Goal: Task Accomplishment & Management: Complete application form

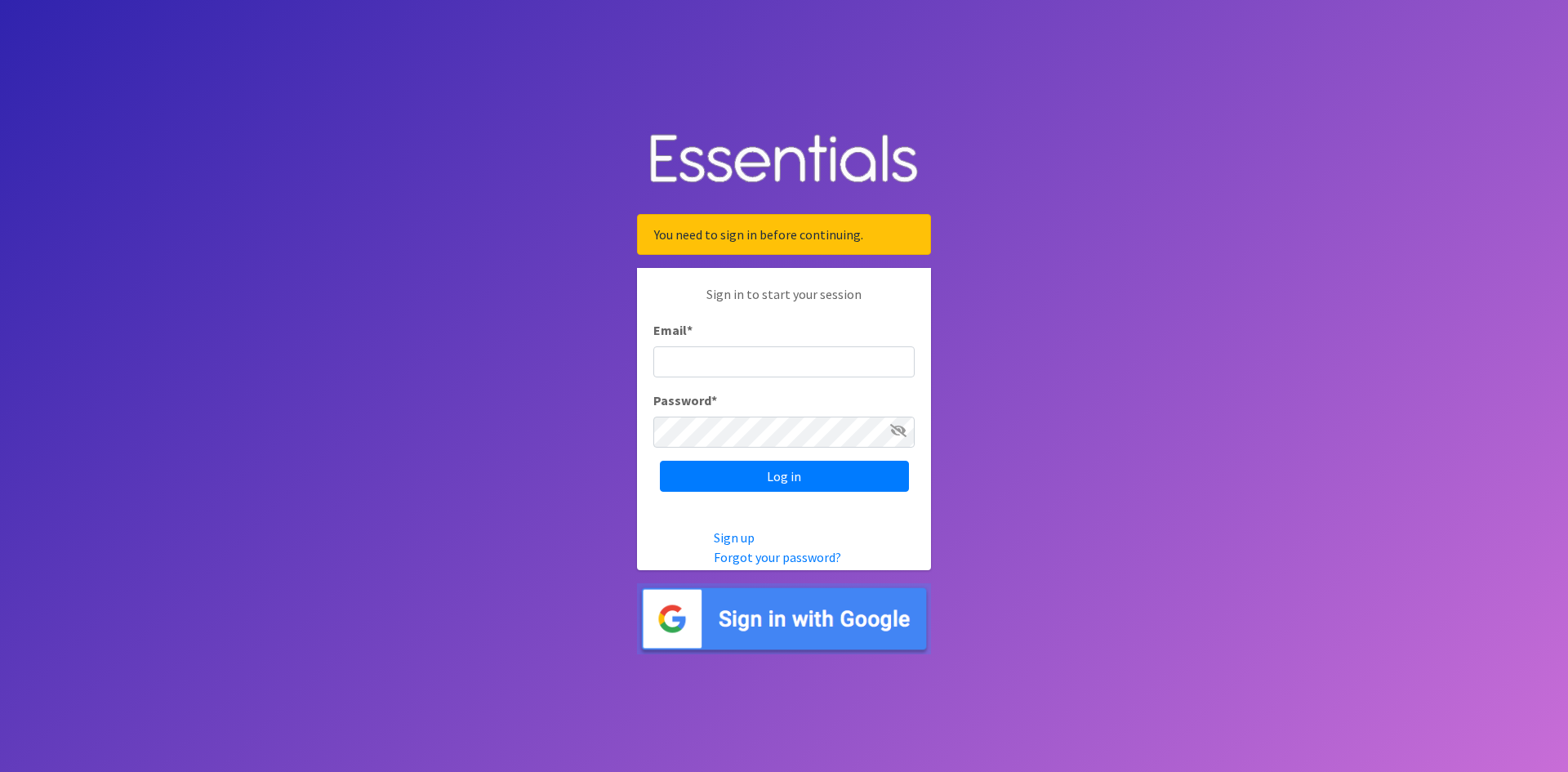
click at [778, 356] on input "Email *" at bounding box center [784, 362] width 262 height 31
type input "[PERSON_NAME][EMAIL_ADDRESS][DOMAIN_NAME]"
click at [812, 616] on img at bounding box center [784, 619] width 294 height 71
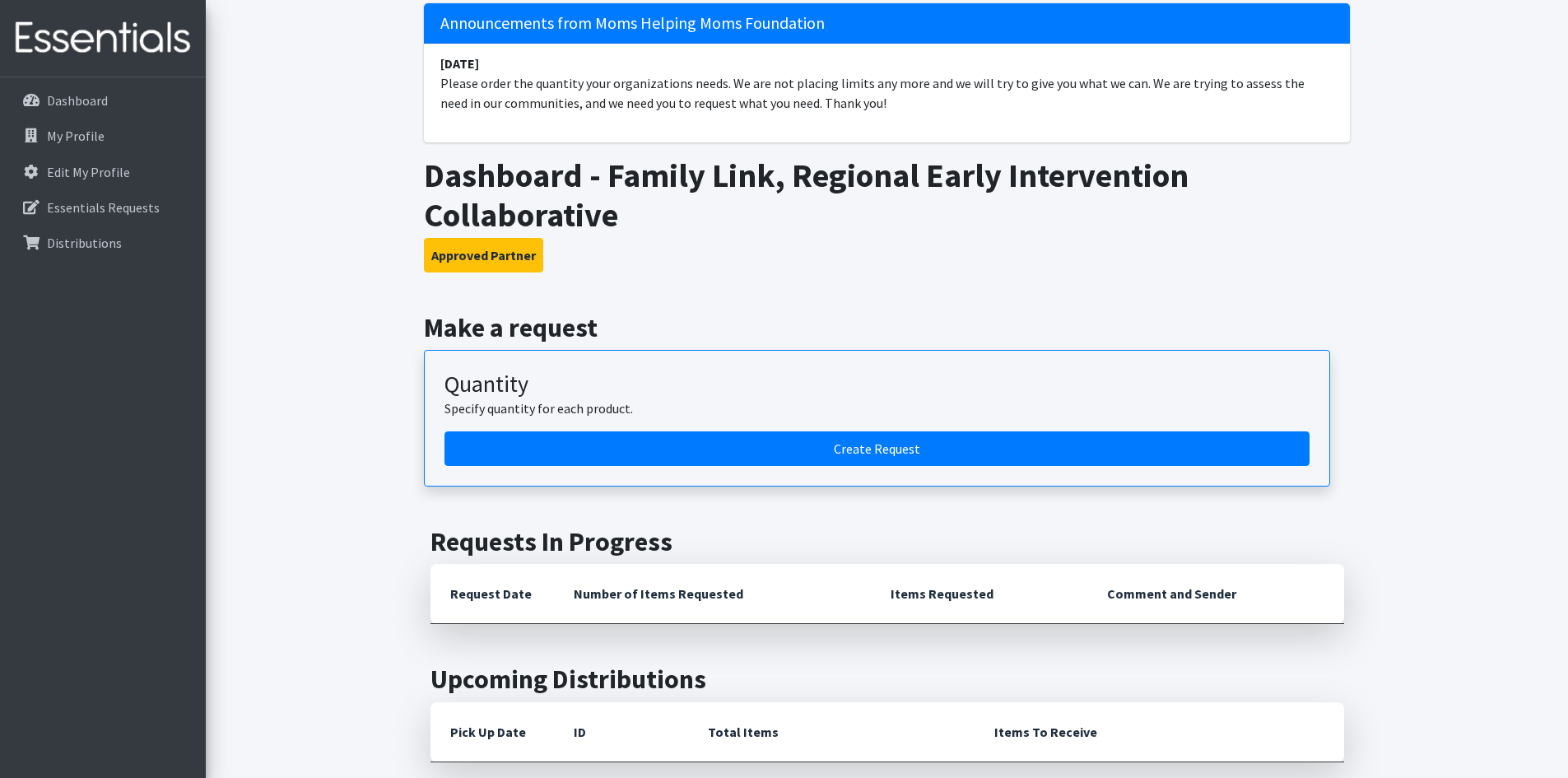
scroll to position [82, 0]
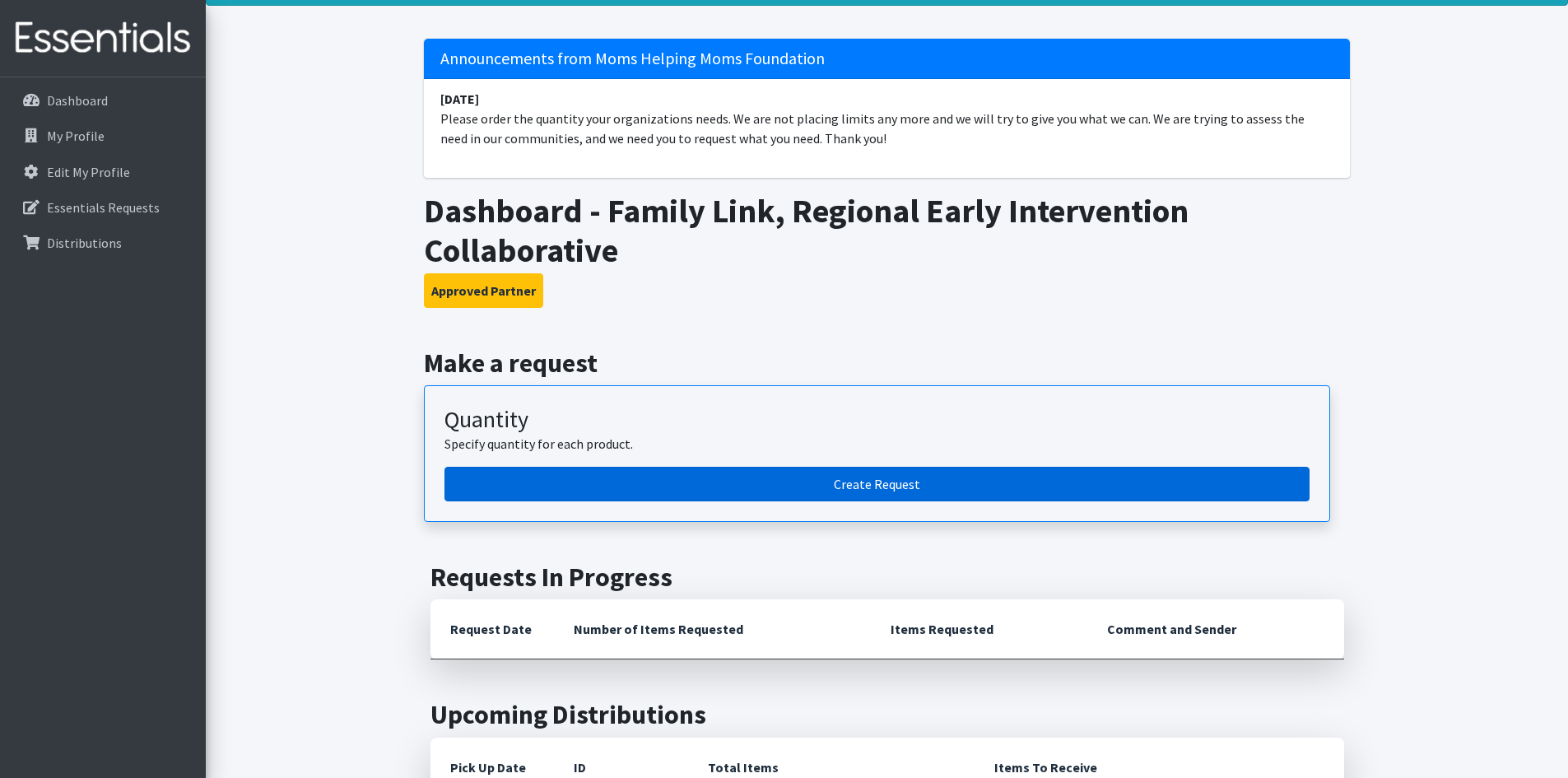
click at [886, 488] on link "Create Request" at bounding box center [878, 484] width 865 height 35
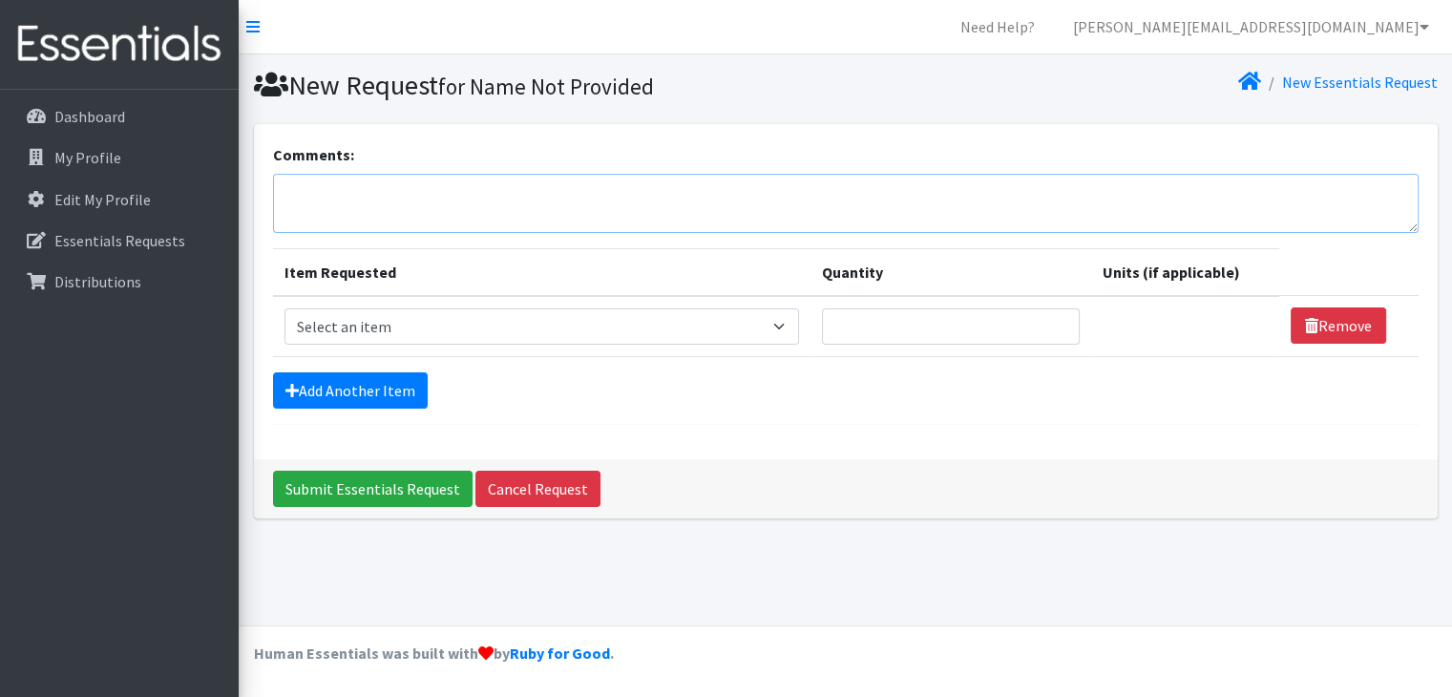
click at [416, 203] on textarea "Comments:" at bounding box center [846, 203] width 1146 height 59
click at [787, 322] on select "Select an item # of Children this order will serve # of Individuals Living in H…" at bounding box center [542, 326] width 515 height 36
select select "6076"
click at [285, 308] on select "Select an item # of Children this order will serve # of Individuals Living in H…" at bounding box center [542, 326] width 515 height 36
click at [898, 333] on input "Quantity" at bounding box center [951, 326] width 258 height 36
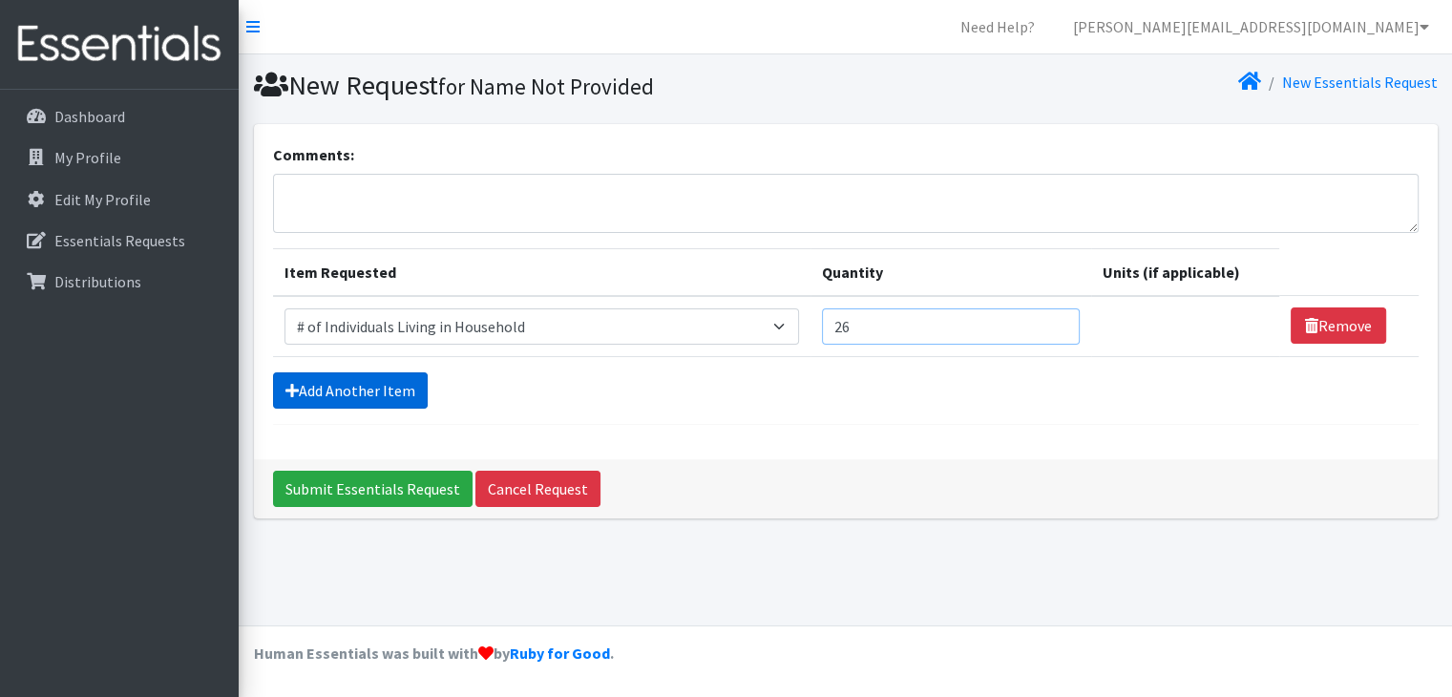
type input "26"
click at [336, 382] on link "Add Another Item" at bounding box center [350, 390] width 155 height 36
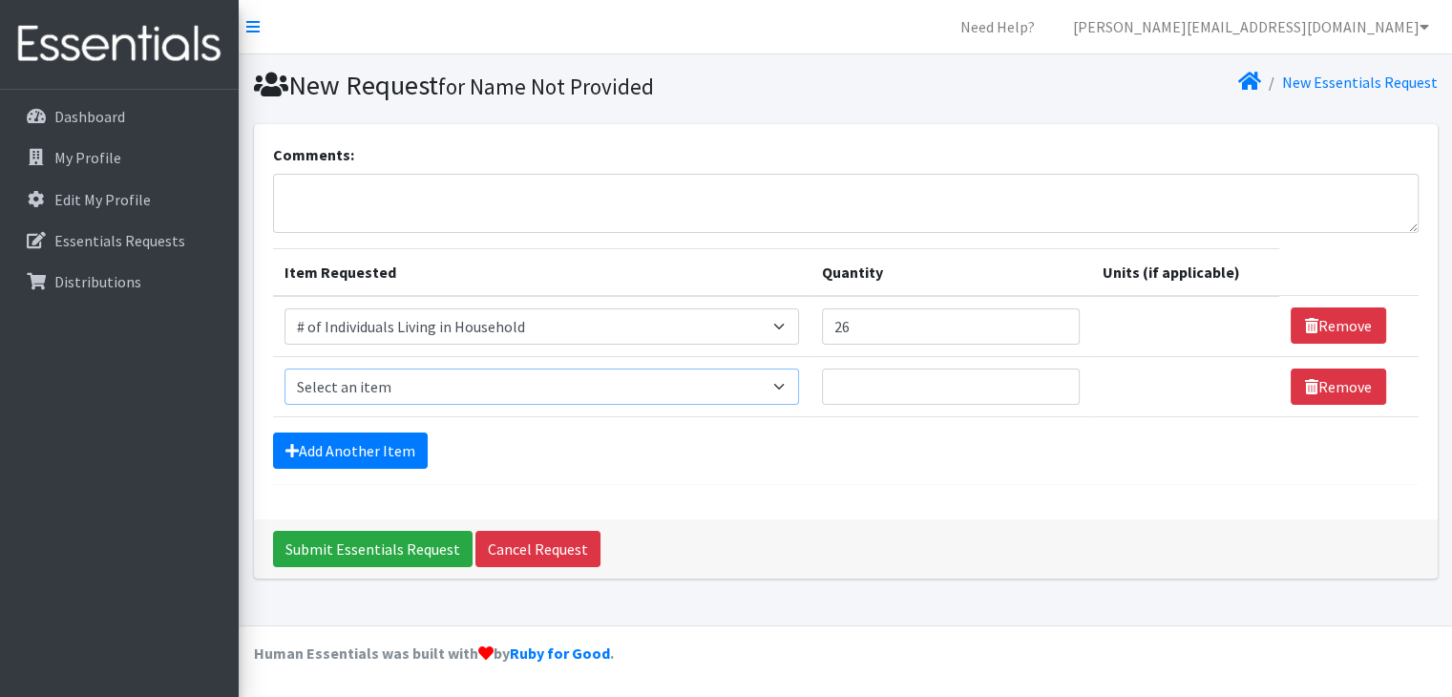
click at [496, 381] on select "Select an item # of Children this order will serve # of Individuals Living in H…" at bounding box center [542, 387] width 515 height 36
select select "13431"
click at [285, 369] on select "Select an item # of Children this order will serve # of Individuals Living in H…" at bounding box center [542, 387] width 515 height 36
click at [960, 379] on input "Quantity" at bounding box center [951, 387] width 258 height 36
type input "5"
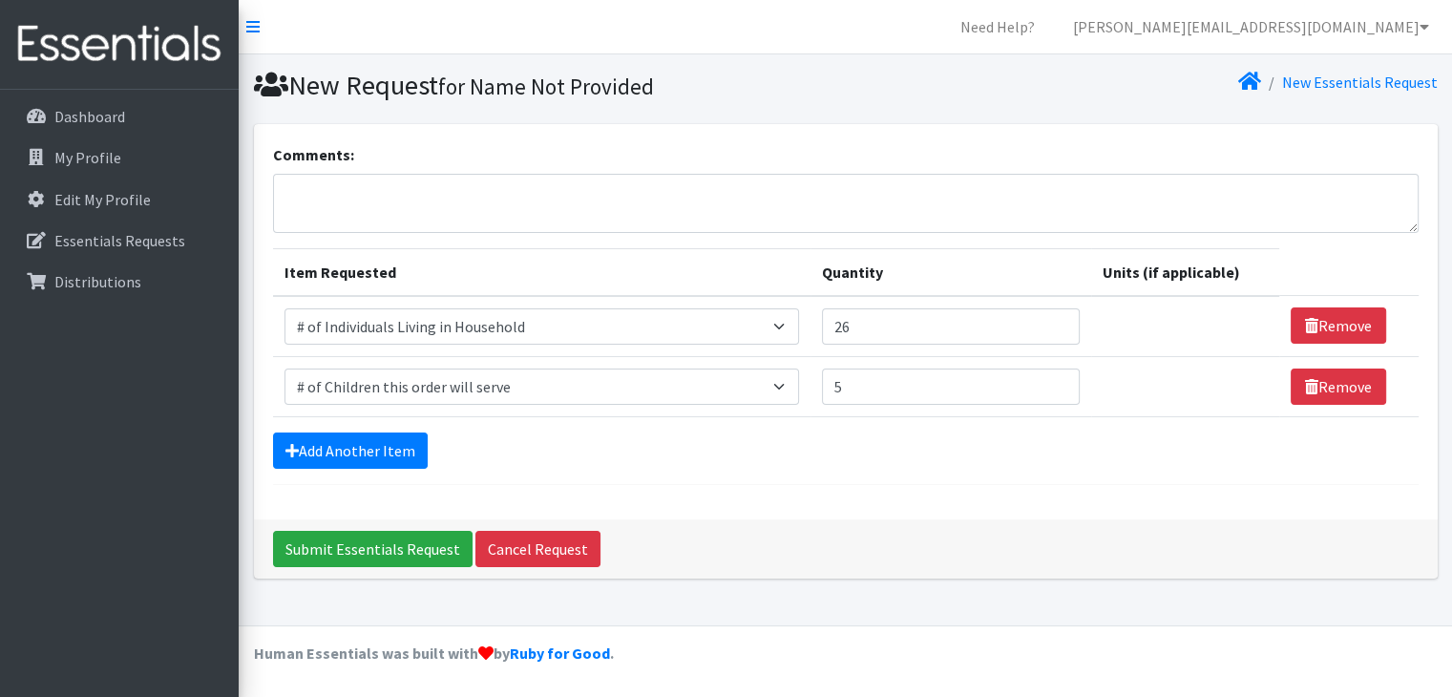
click at [752, 453] on div "Add Another Item" at bounding box center [846, 451] width 1146 height 36
click at [351, 448] on link "Add Another Item" at bounding box center [350, 451] width 155 height 36
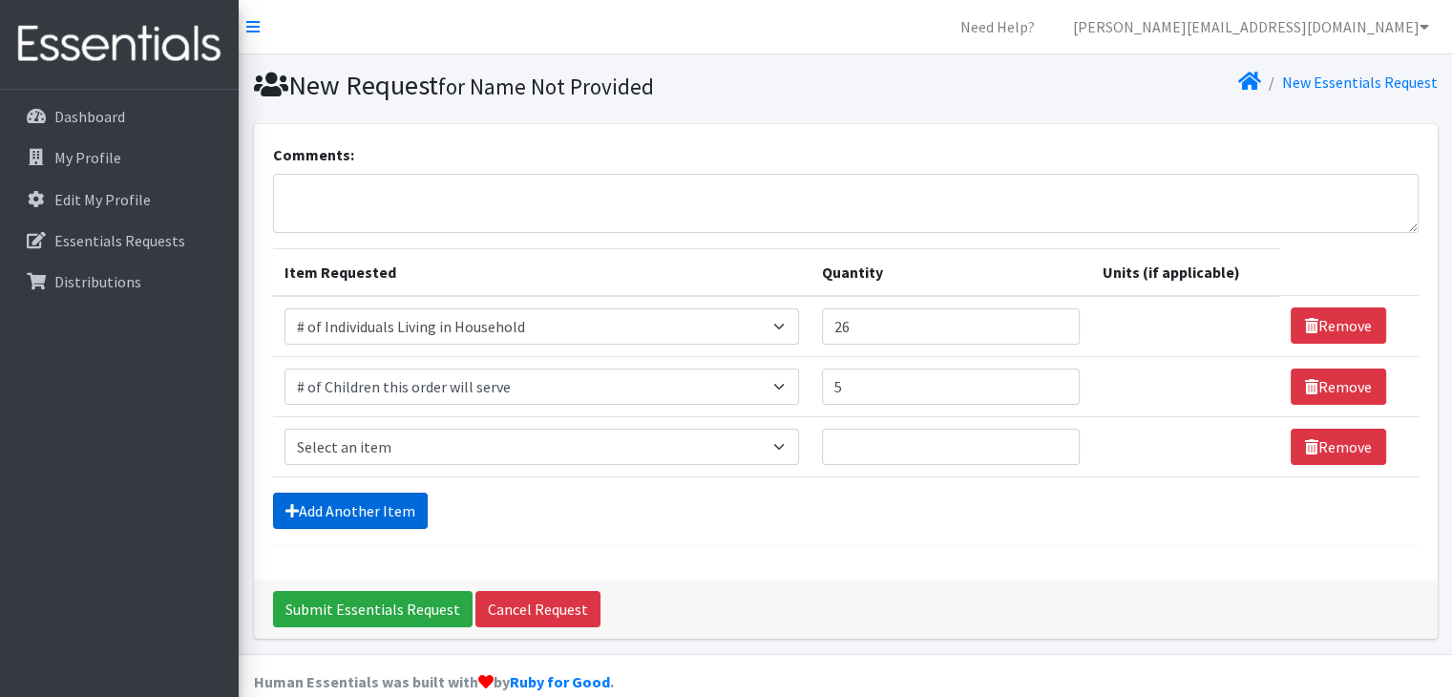
scroll to position [26, 0]
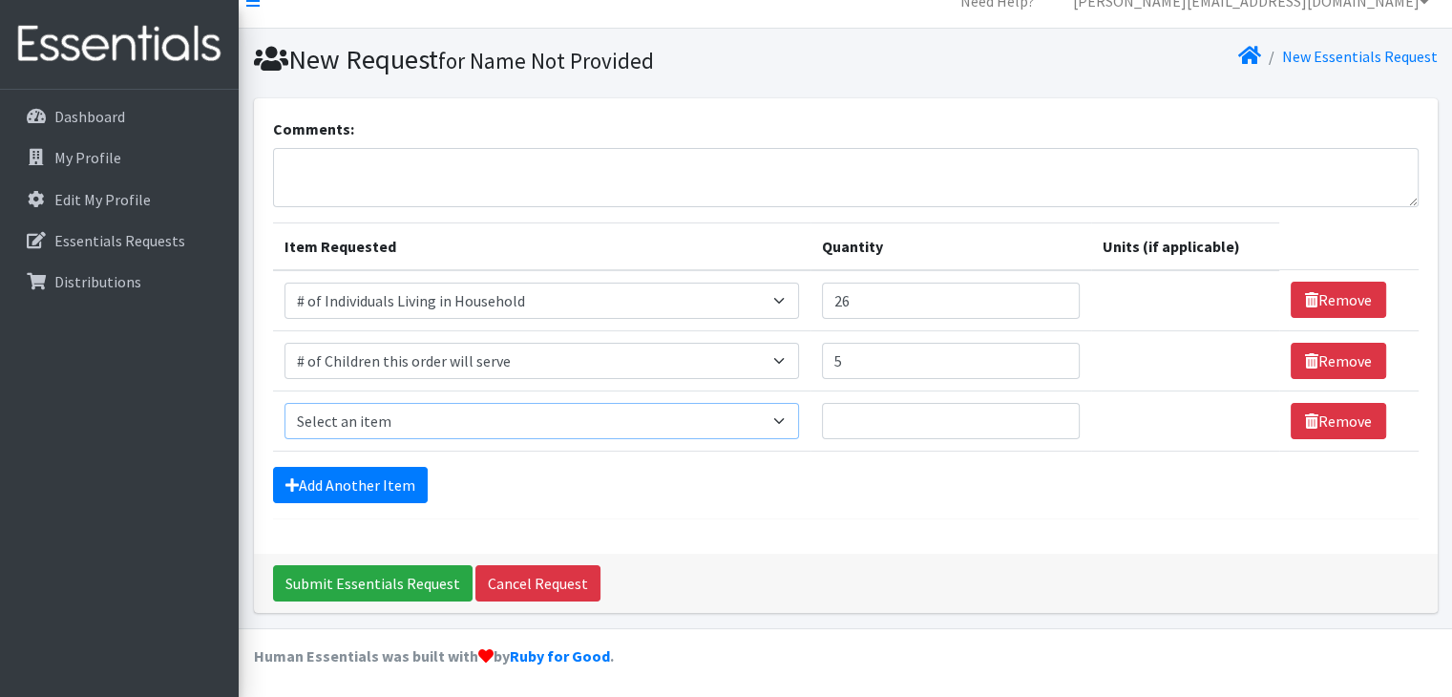
click at [437, 413] on select "Select an item # of Children this order will serve # of Individuals Living in H…" at bounding box center [542, 421] width 515 height 36
select select "11425"
click at [285, 403] on select "Select an item # of Children this order will serve # of Individuals Living in H…" at bounding box center [542, 421] width 515 height 36
click at [894, 419] on input "Quantity" at bounding box center [951, 421] width 258 height 36
type input "1"
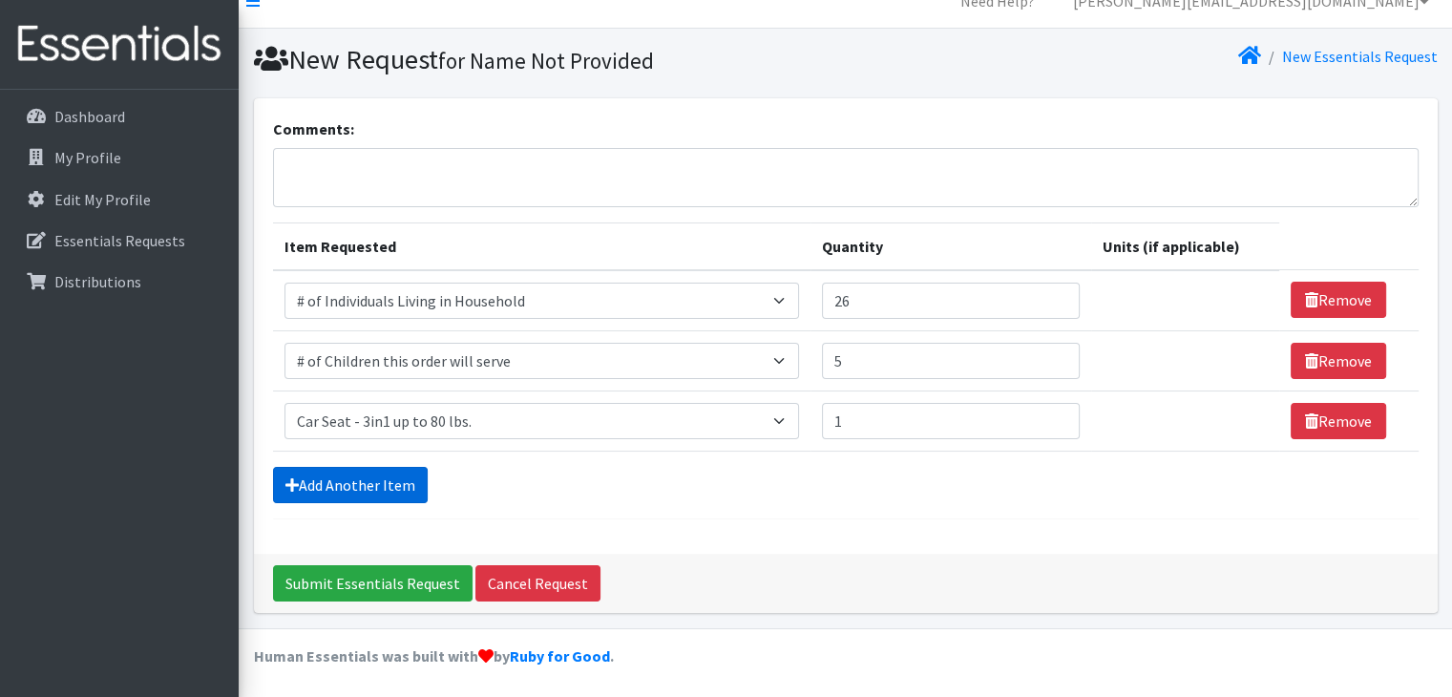
click at [338, 475] on link "Add Another Item" at bounding box center [350, 485] width 155 height 36
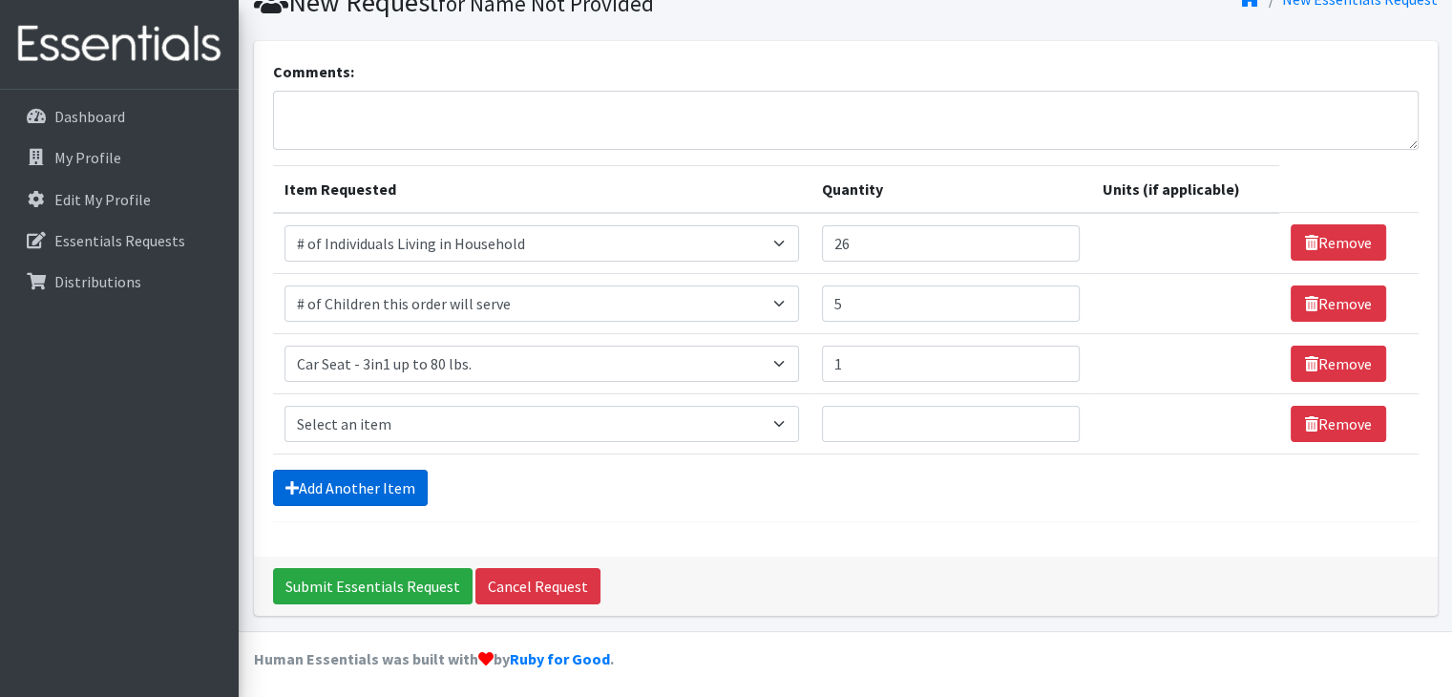
scroll to position [86, 0]
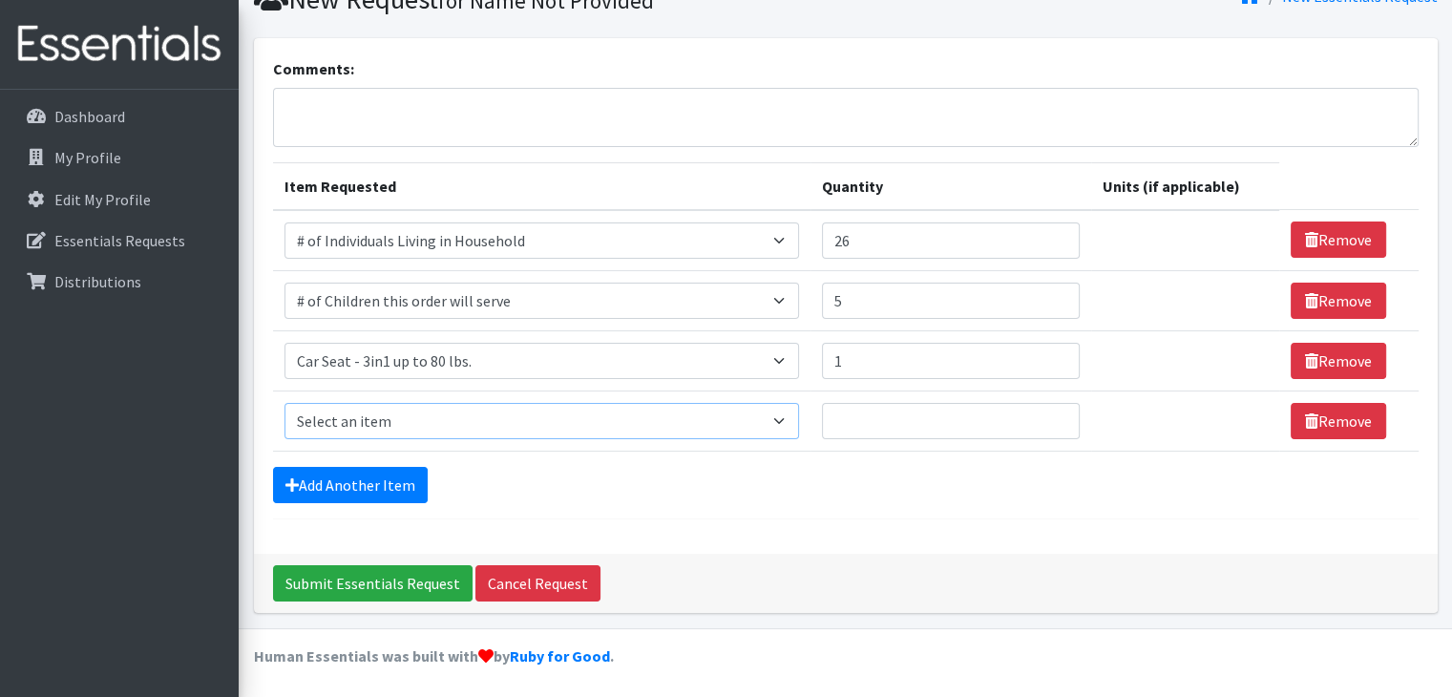
click at [449, 411] on select "Select an item # of Children this order will serve # of Individuals Living in H…" at bounding box center [542, 421] width 515 height 36
select select "1988"
click at [285, 403] on select "Select an item # of Children this order will serve # of Individuals Living in H…" at bounding box center [542, 421] width 515 height 36
click at [943, 425] on input "Quantity" at bounding box center [951, 421] width 258 height 36
type input "1"
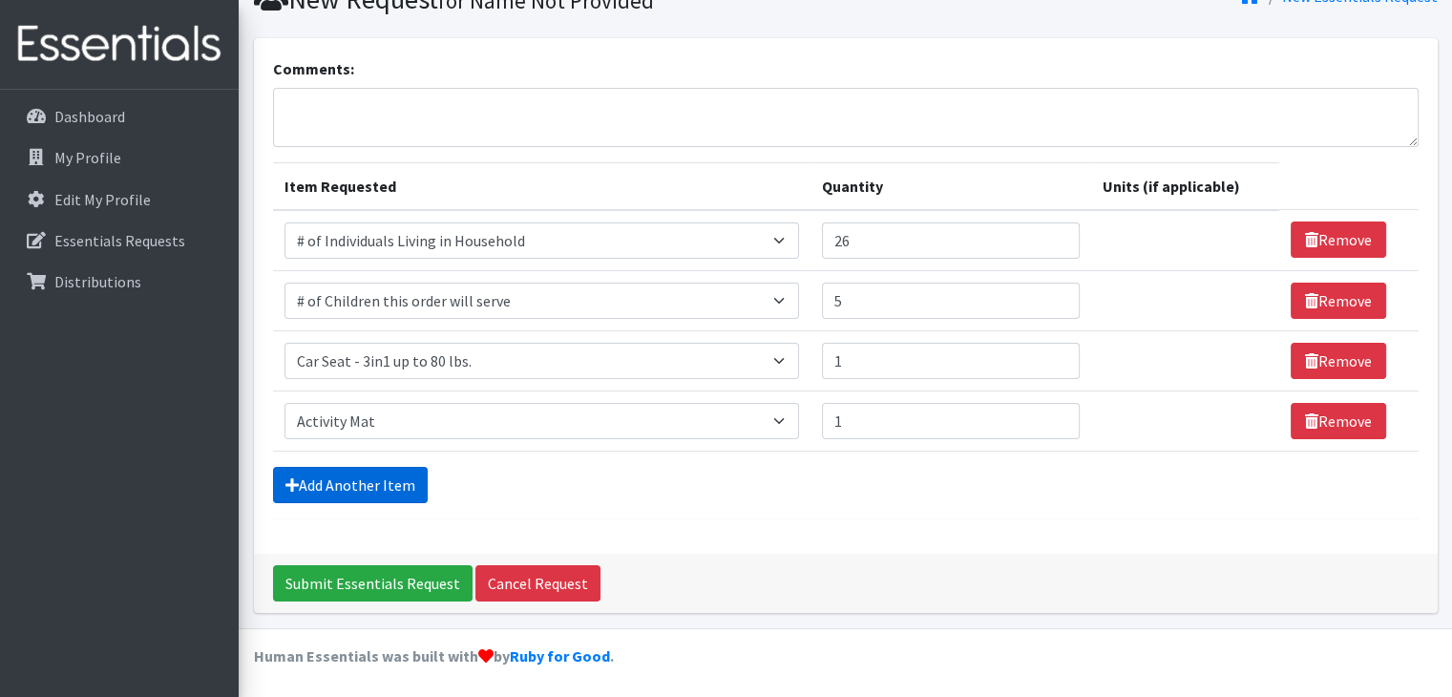
click at [334, 474] on link "Add Another Item" at bounding box center [350, 485] width 155 height 36
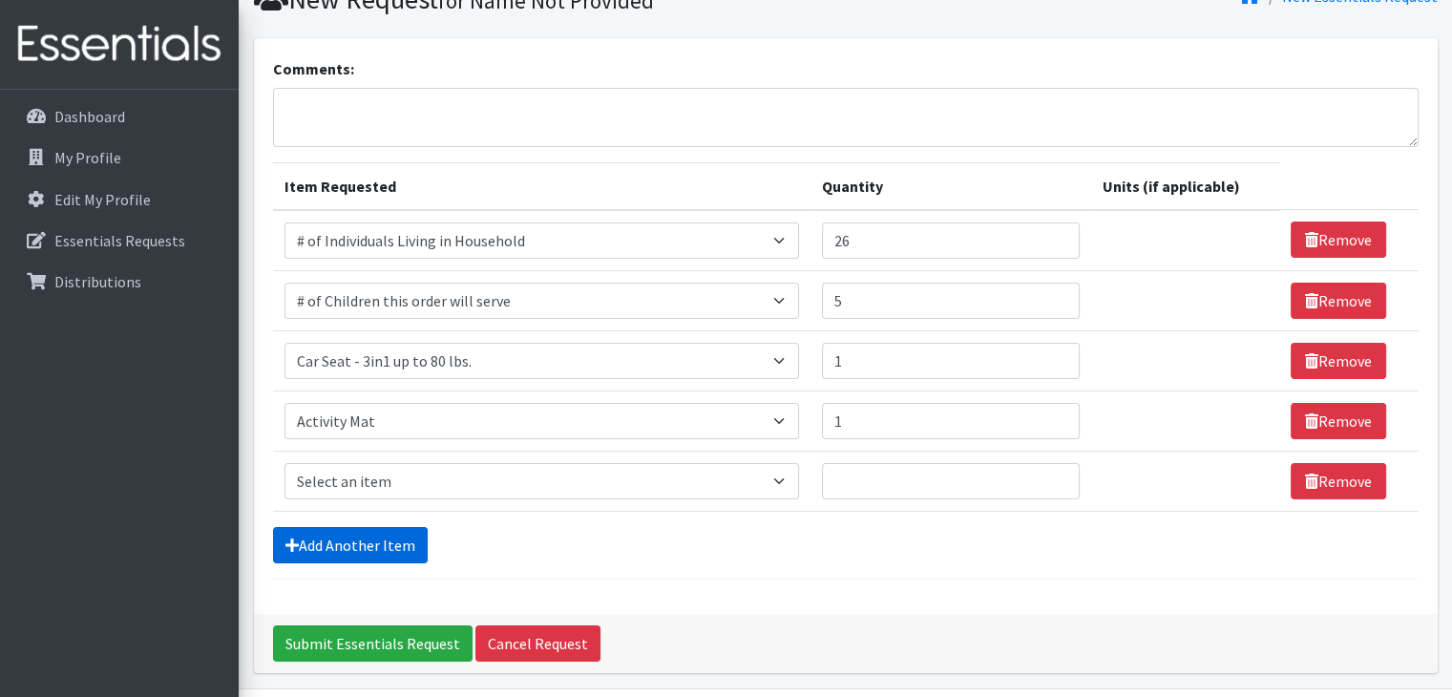
scroll to position [145, 0]
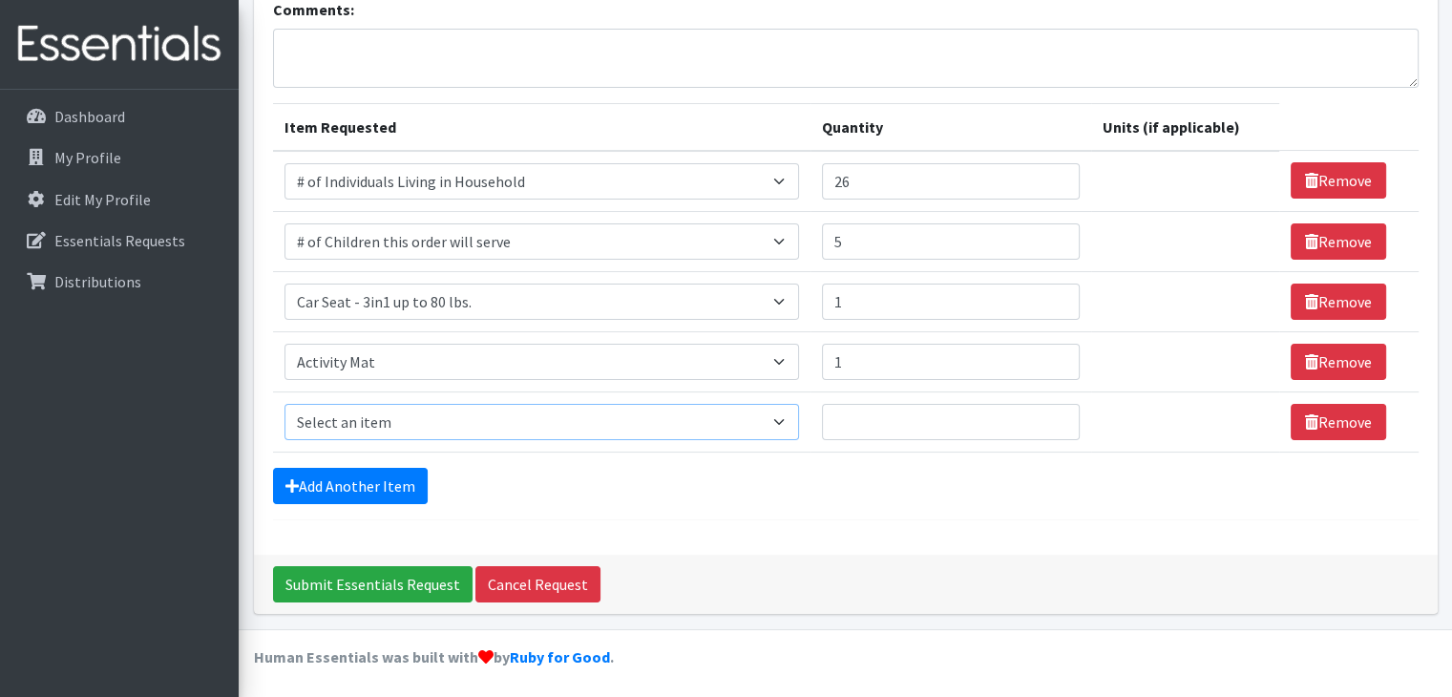
click at [359, 427] on select "Select an item # of Children this order will serve # of Individuals Living in H…" at bounding box center [542, 422] width 515 height 36
select select "1987"
click at [285, 404] on select "Select an item # of Children this order will serve # of Individuals Living in H…" at bounding box center [542, 422] width 515 height 36
click at [880, 429] on input "Quantity" at bounding box center [951, 422] width 258 height 36
type input "1"
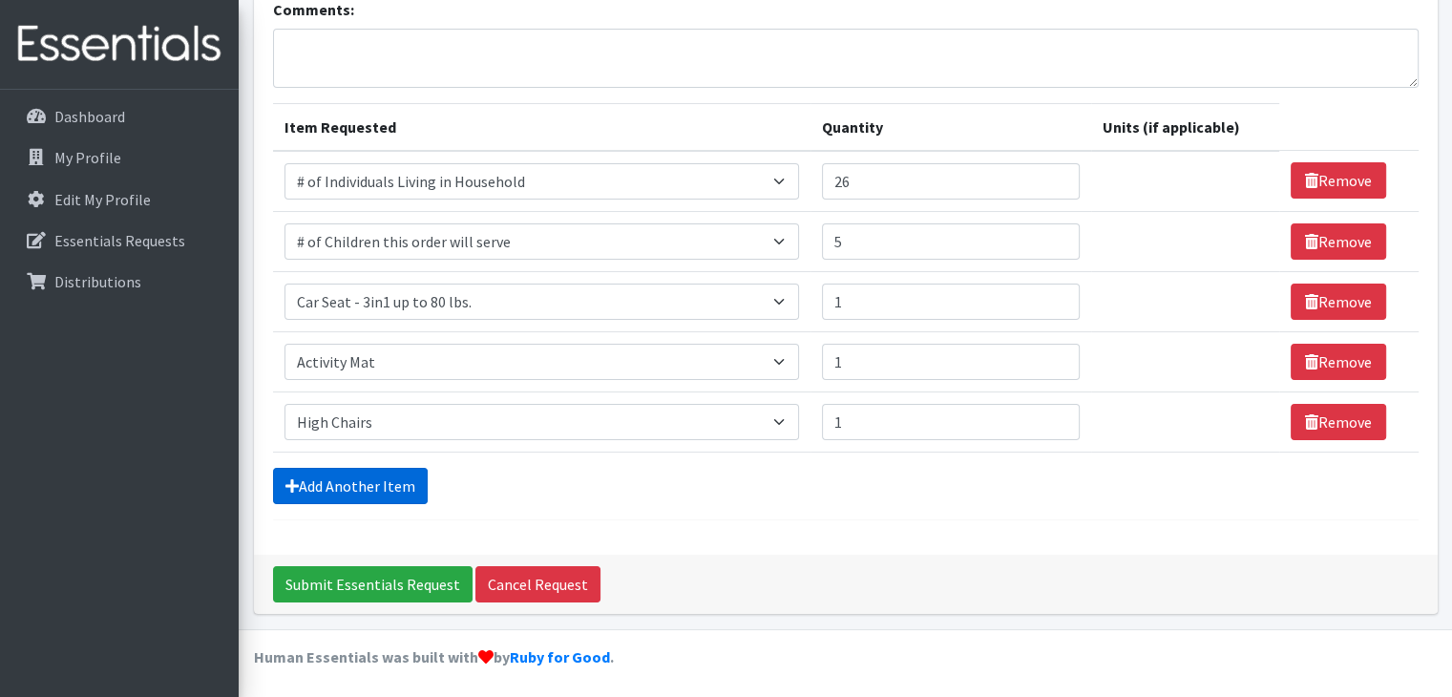
click at [300, 486] on link "Add Another Item" at bounding box center [350, 486] width 155 height 36
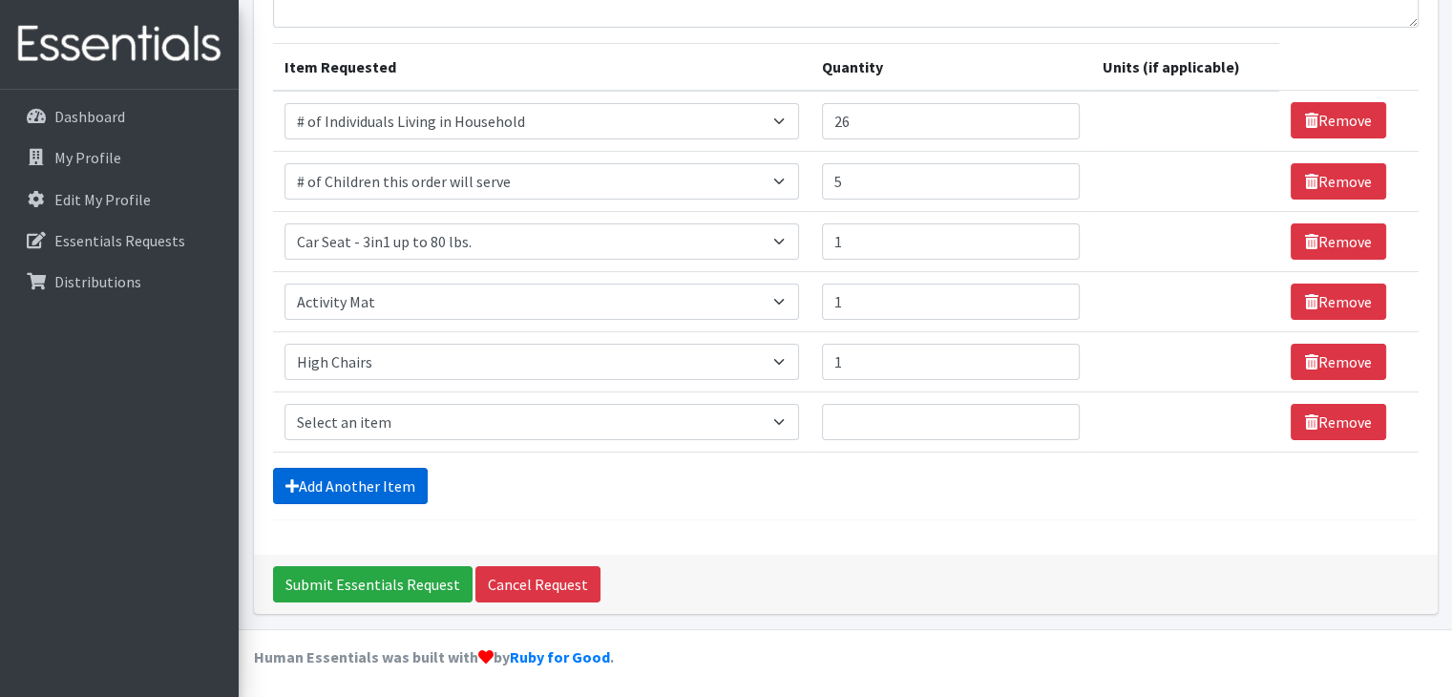
scroll to position [206, 0]
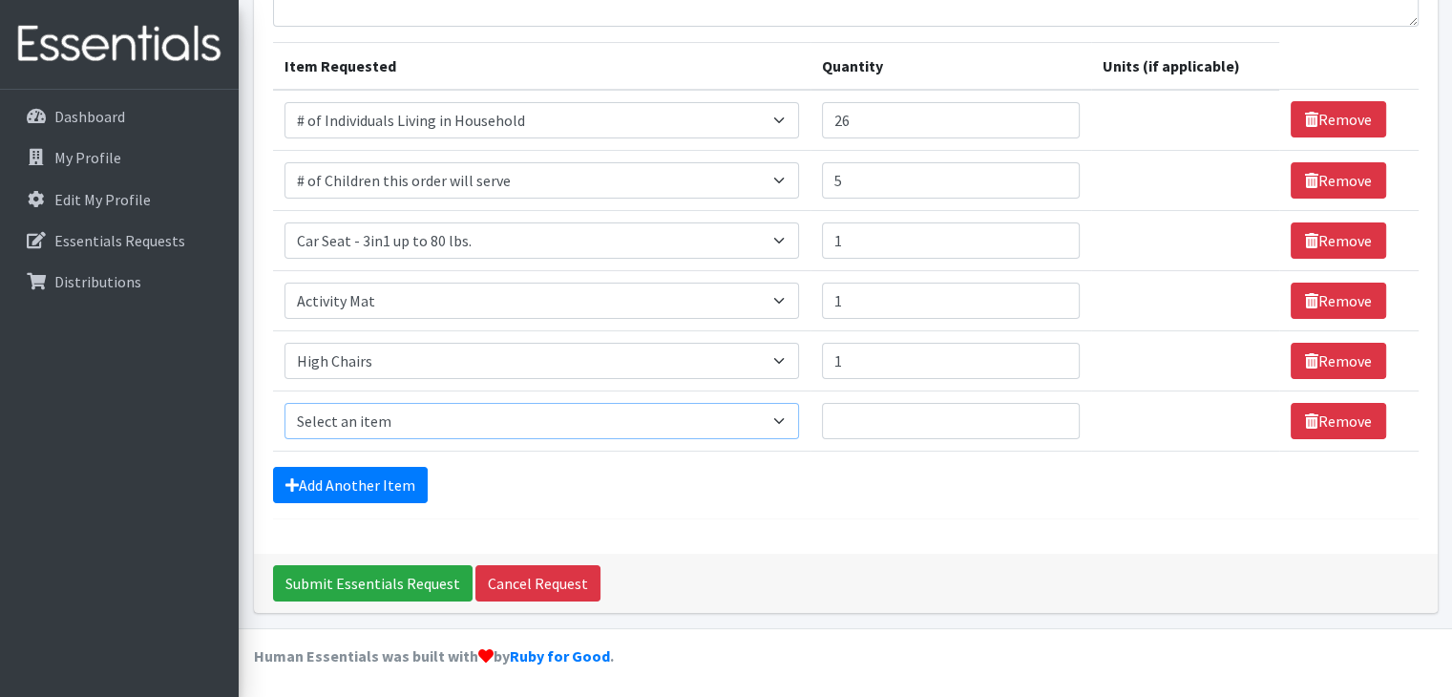
click at [393, 423] on select "Select an item # of Children this order will serve # of Individuals Living in H…" at bounding box center [542, 421] width 515 height 36
select select "1943"
click at [285, 403] on select "Select an item # of Children this order will serve # of Individuals Living in H…" at bounding box center [542, 421] width 515 height 36
click at [894, 421] on input "Quantity" at bounding box center [951, 421] width 258 height 36
type input "5"
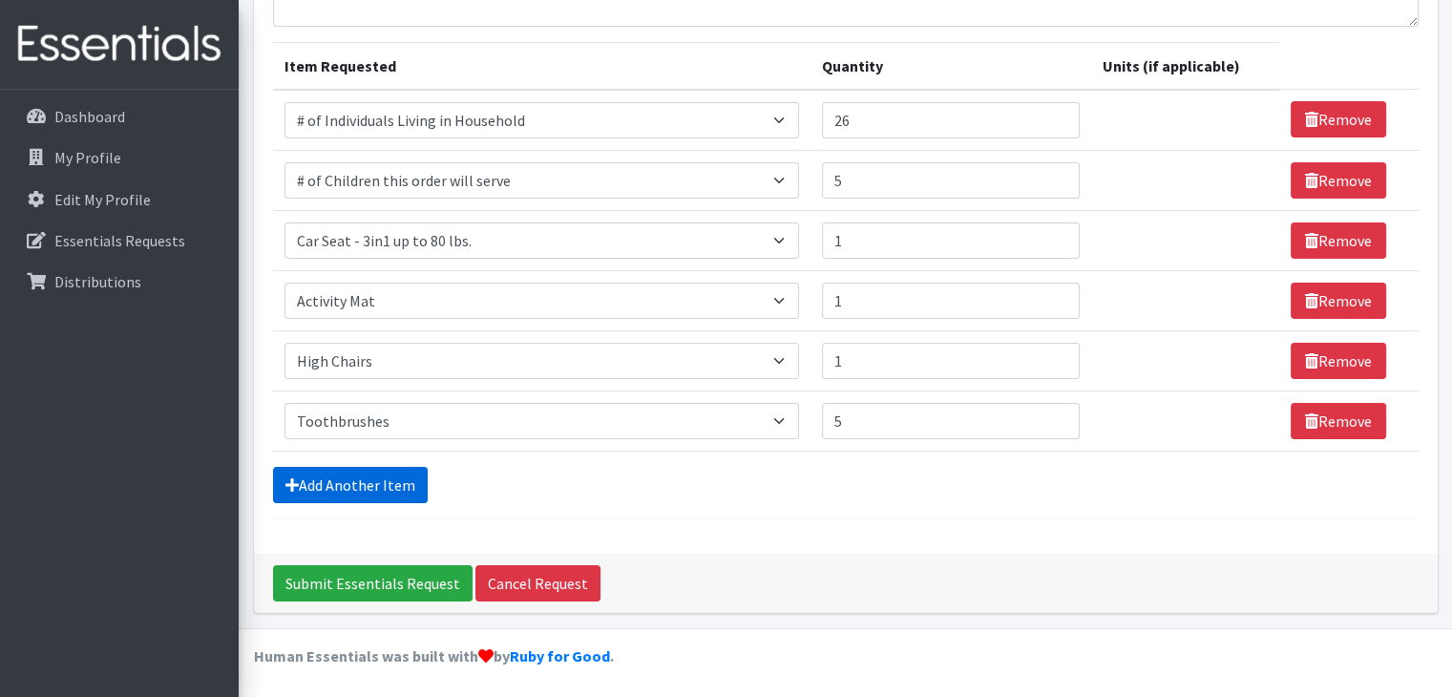
click at [336, 467] on link "Add Another Item" at bounding box center [350, 485] width 155 height 36
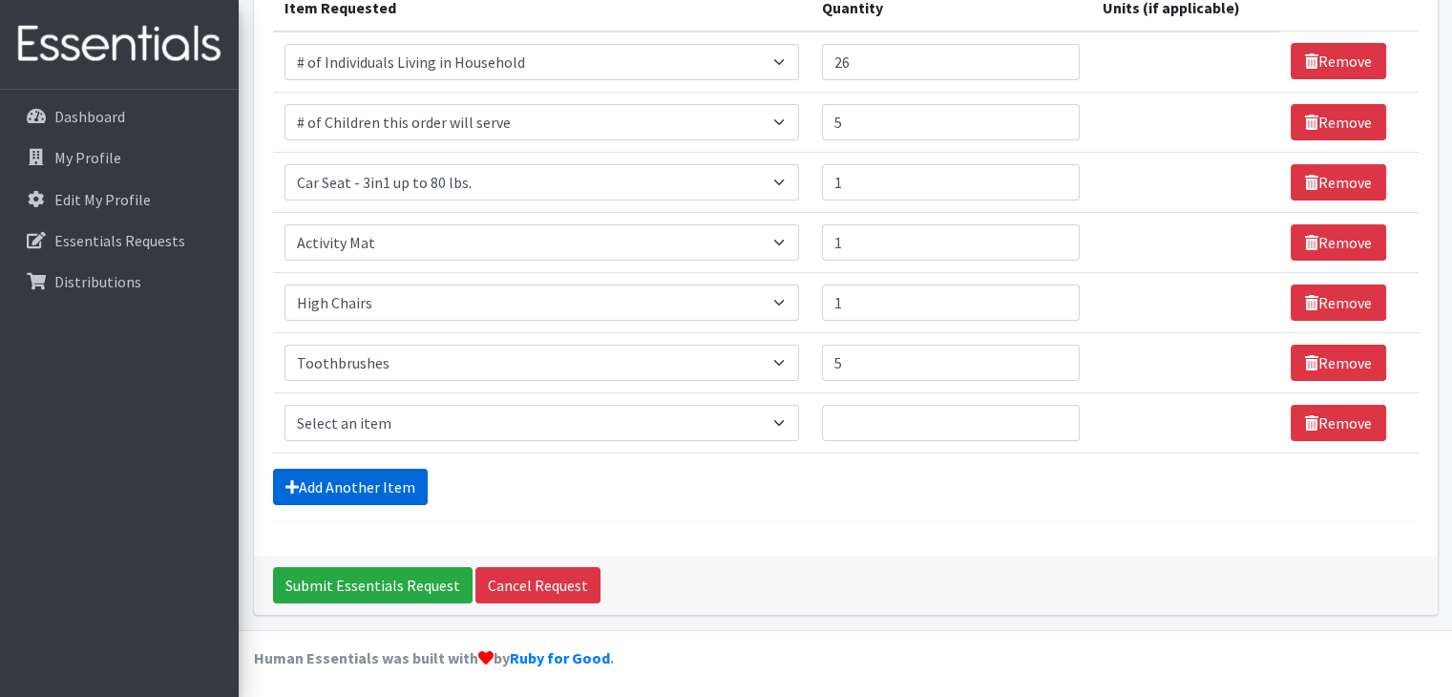
scroll to position [265, 0]
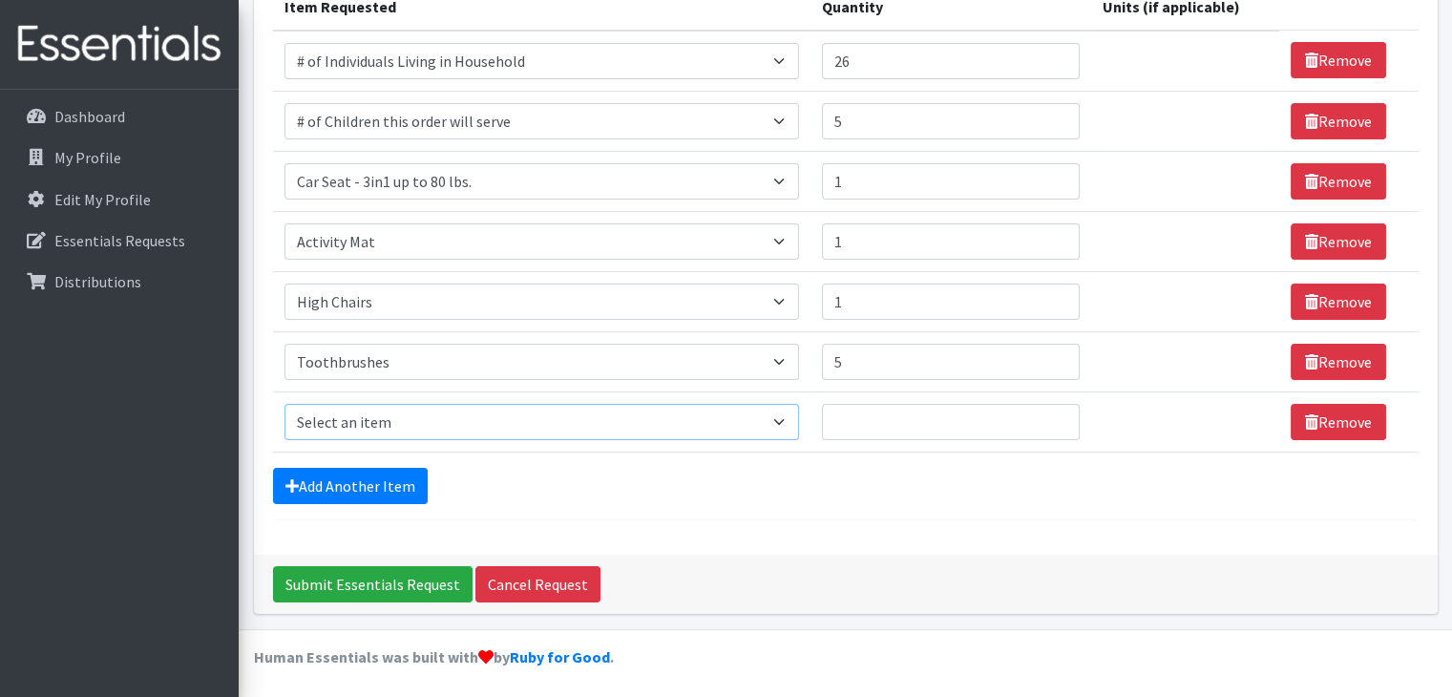
click at [333, 425] on select "Select an item # of Children this order will serve # of Individuals Living in H…" at bounding box center [542, 422] width 515 height 36
select select "1944"
click at [285, 404] on select "Select an item # of Children this order will serve # of Individuals Living in H…" at bounding box center [542, 422] width 515 height 36
click at [957, 426] on input "Quantity" at bounding box center [951, 422] width 258 height 36
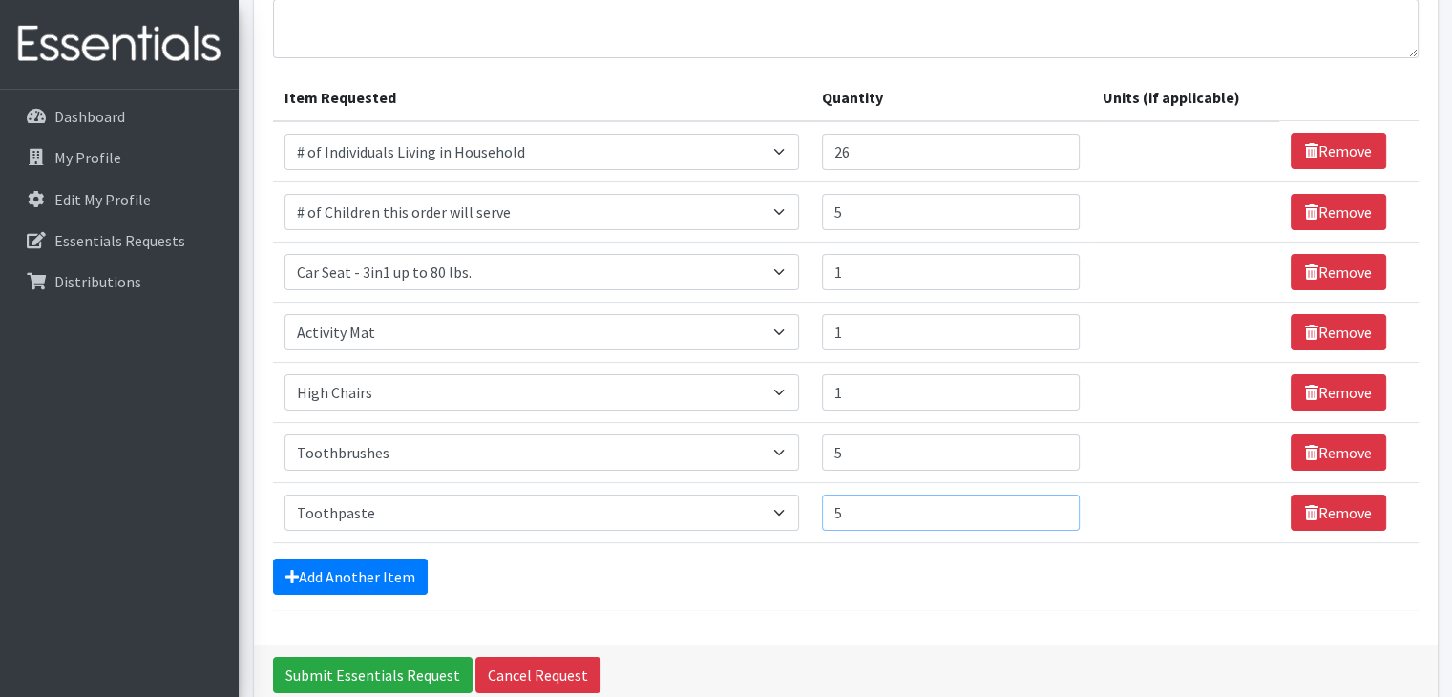
scroll to position [74, 0]
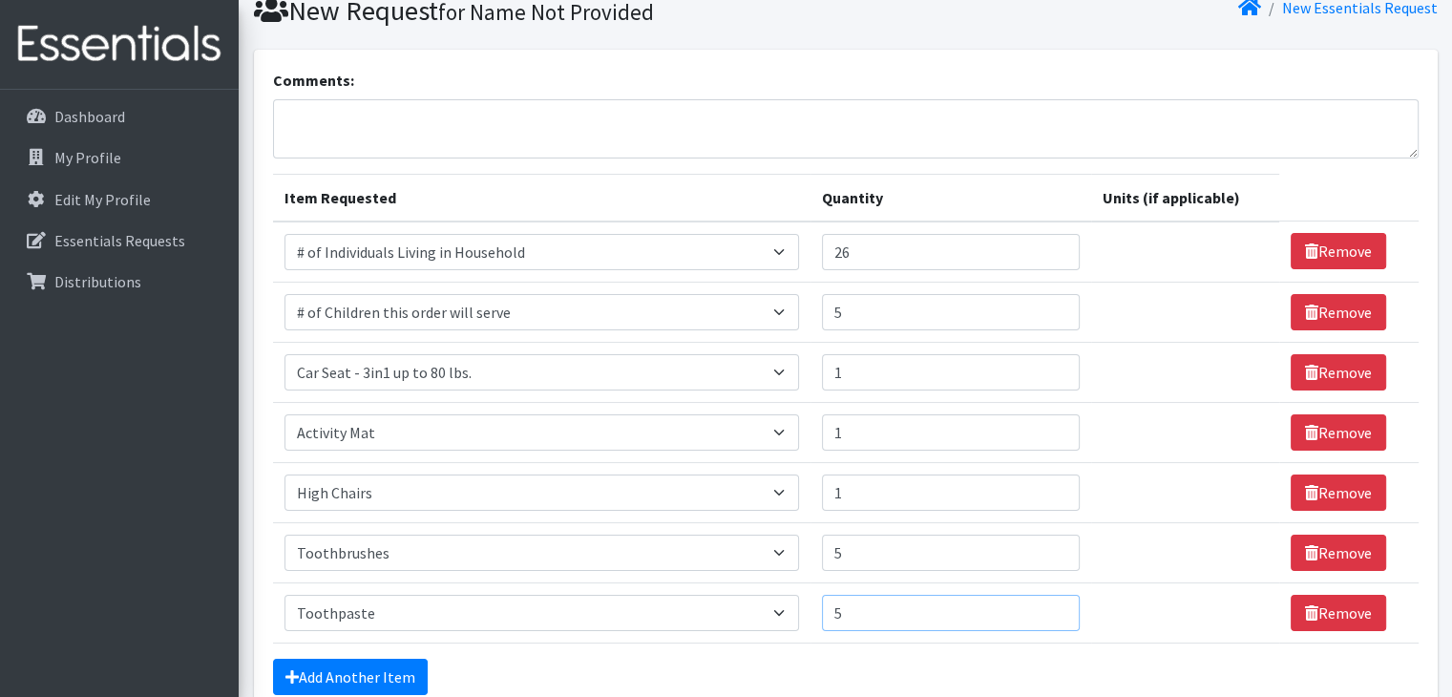
type input "5"
click at [874, 316] on input "5" at bounding box center [951, 312] width 258 height 36
type input "6"
click at [863, 549] on input "5" at bounding box center [951, 553] width 258 height 36
type input "6"
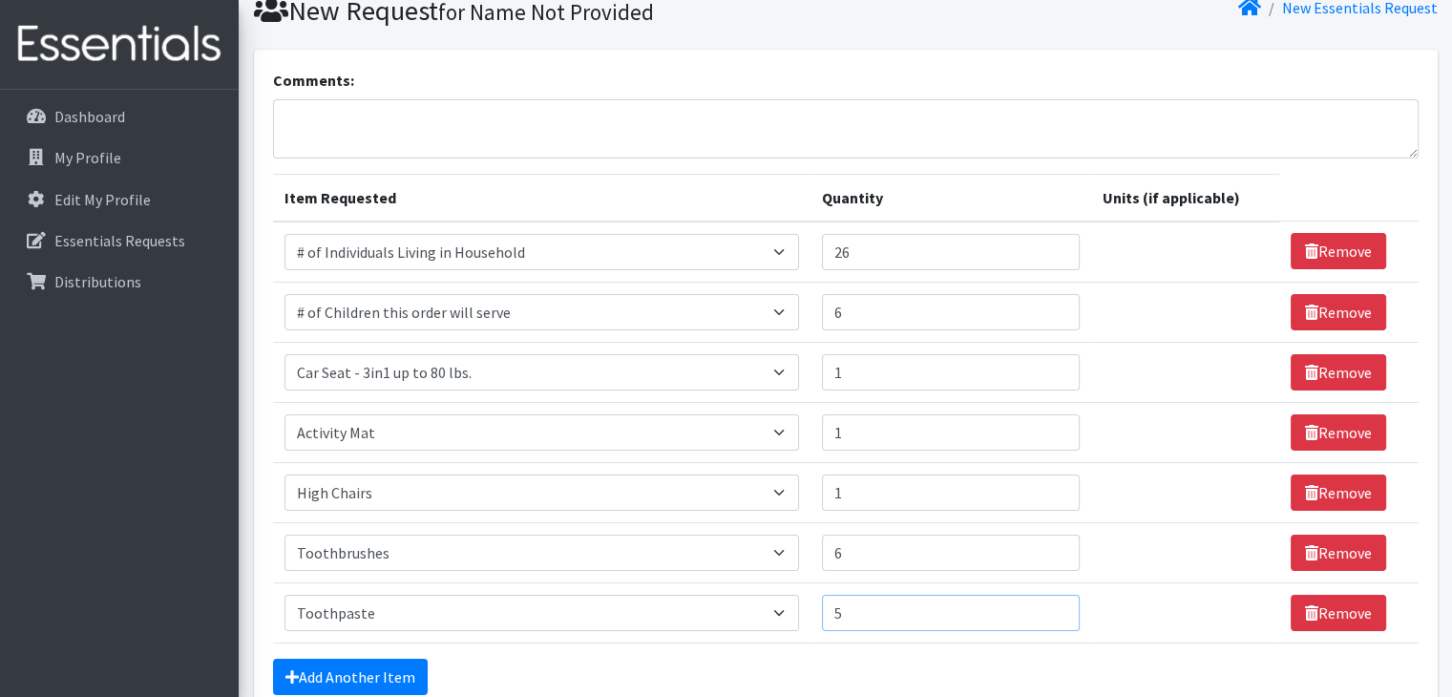
click at [855, 616] on input "5" at bounding box center [951, 613] width 258 height 36
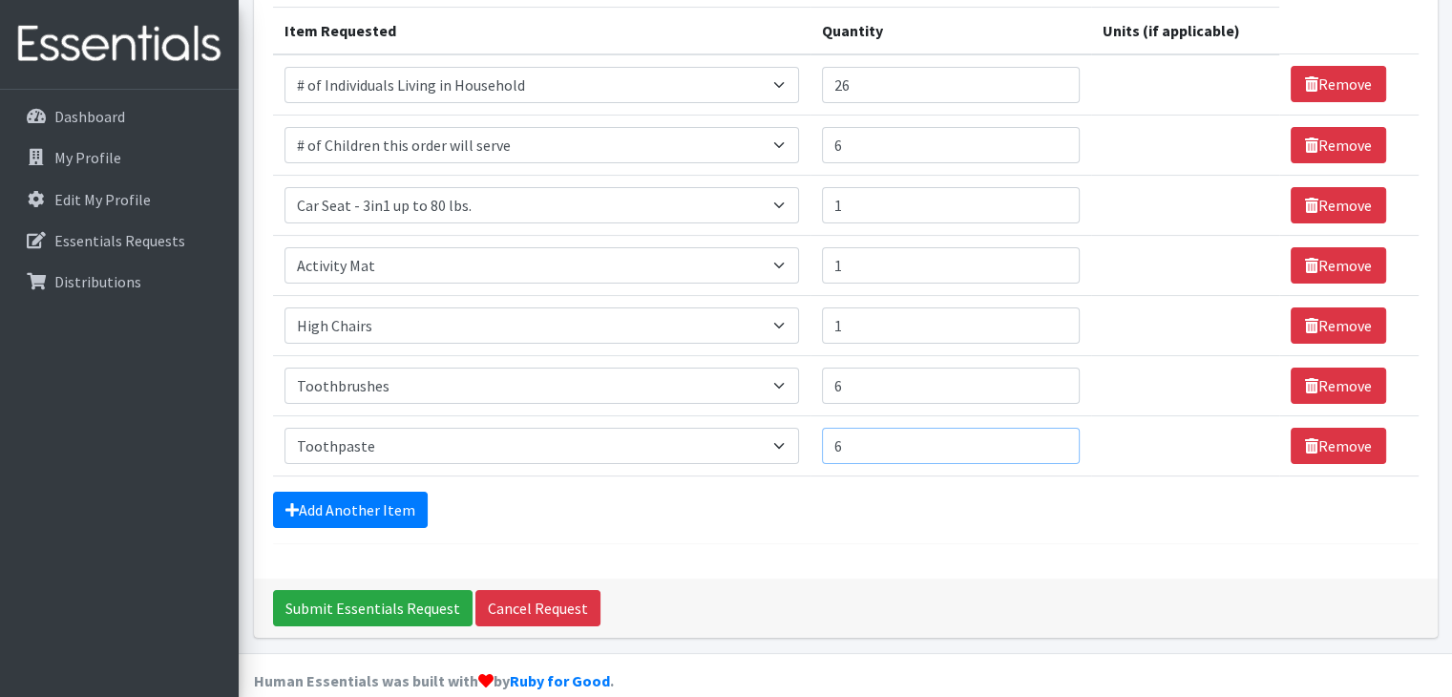
scroll to position [265, 0]
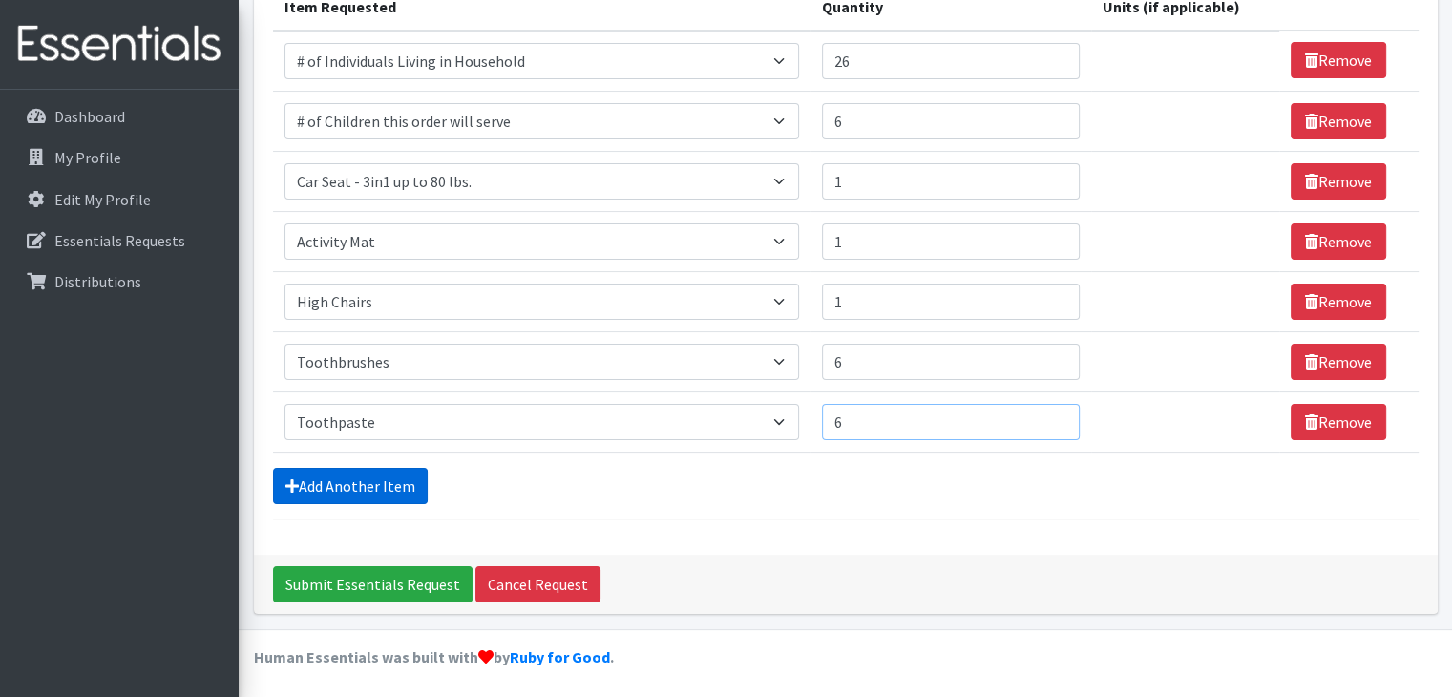
type input "6"
click at [331, 482] on link "Add Another Item" at bounding box center [350, 486] width 155 height 36
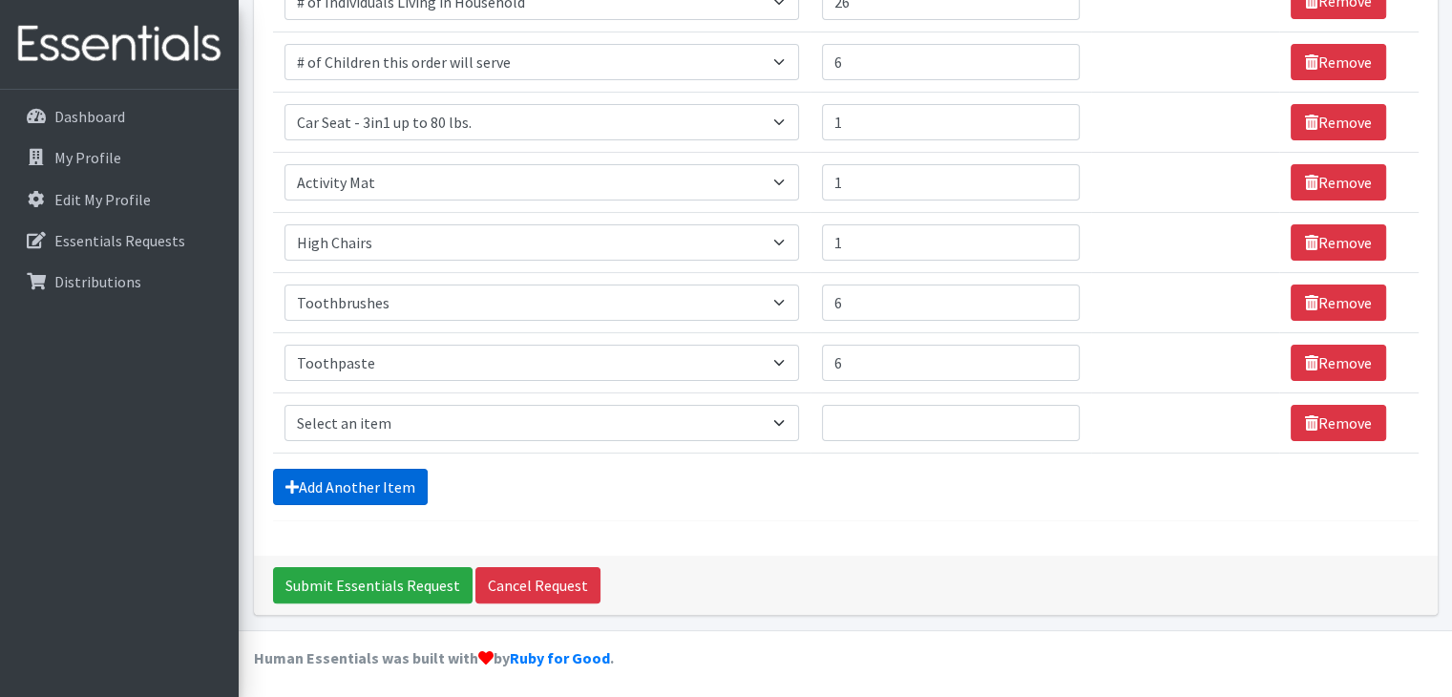
scroll to position [326, 0]
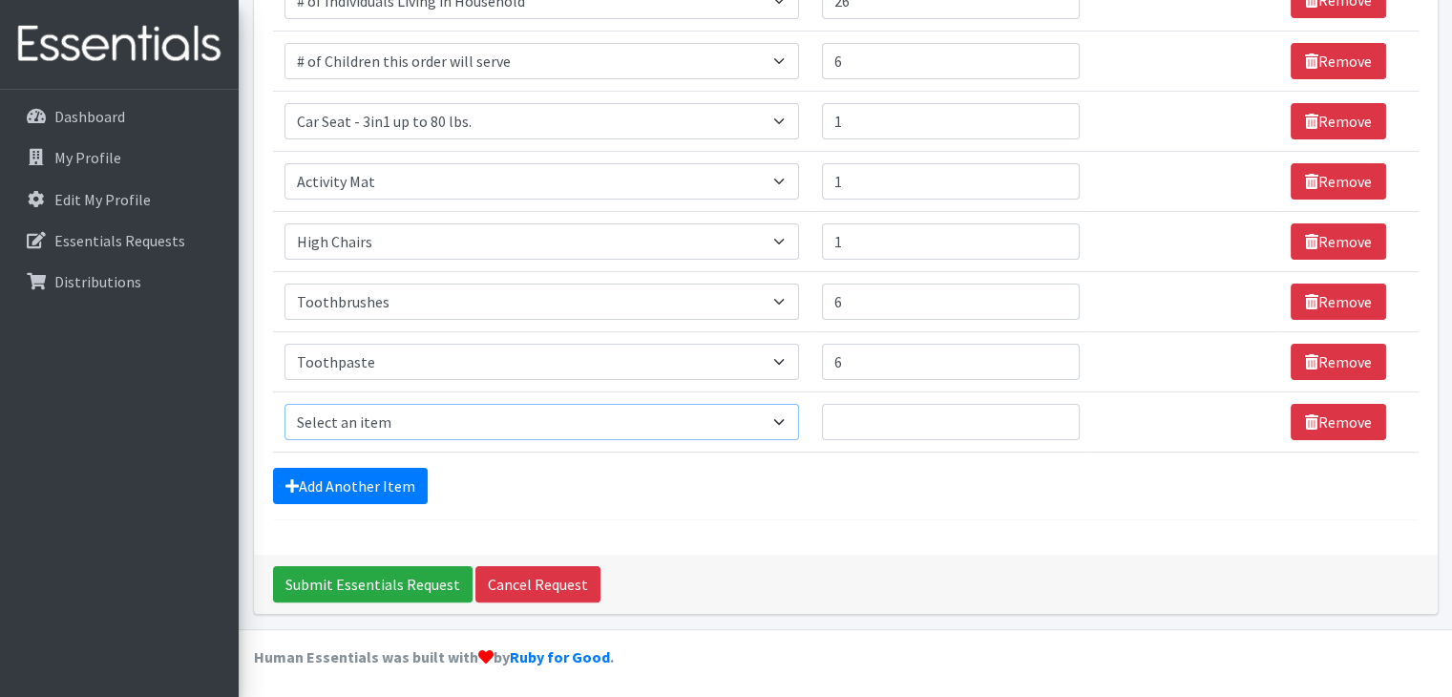
click at [784, 413] on select "Select an item # of Children this order will serve # of Individuals Living in H…" at bounding box center [542, 422] width 515 height 36
select select "1947"
click at [285, 404] on select "Select an item # of Children this order will serve # of Individuals Living in H…" at bounding box center [542, 422] width 515 height 36
click at [892, 419] on input "Quantity" at bounding box center [951, 422] width 258 height 36
type input "12"
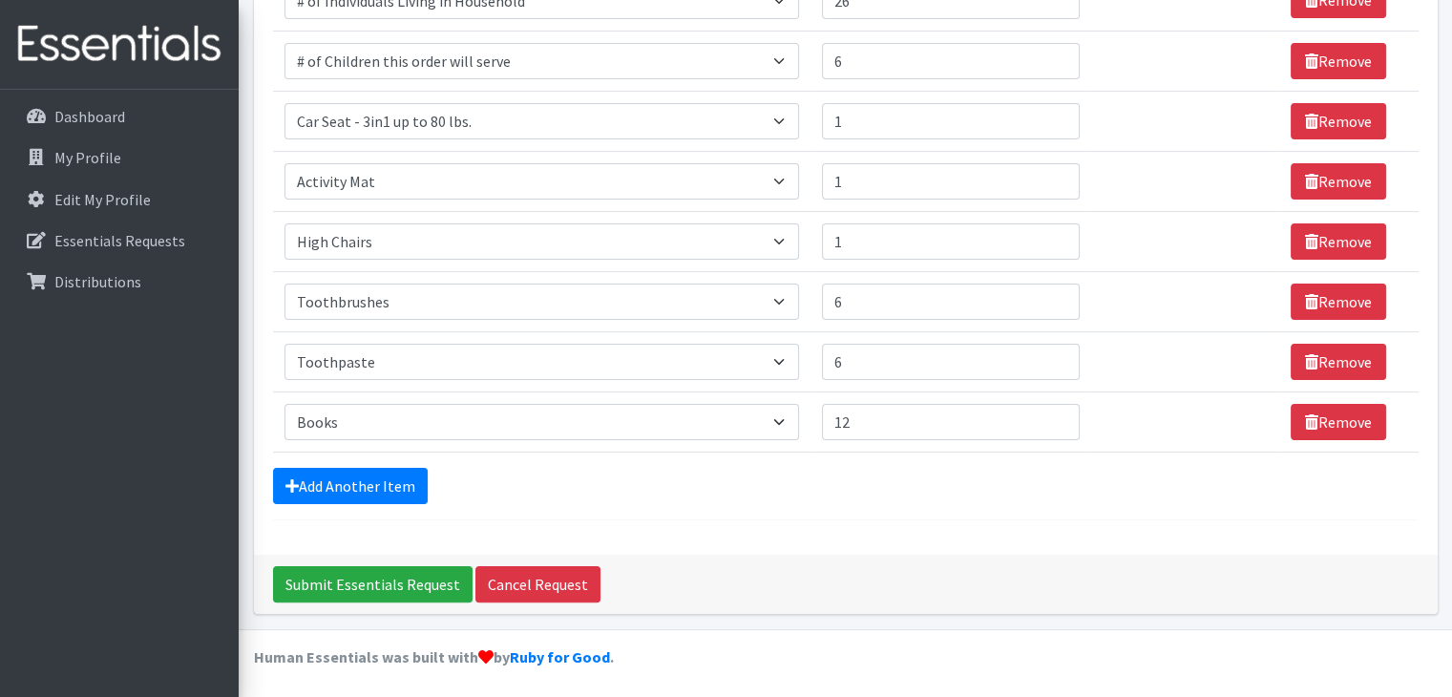
click at [780, 503] on form "Comments: Item Requested Quantity Units (if applicable) Item Requested Select a…" at bounding box center [846, 169] width 1146 height 703
click at [383, 482] on link "Add Another Item" at bounding box center [350, 486] width 155 height 36
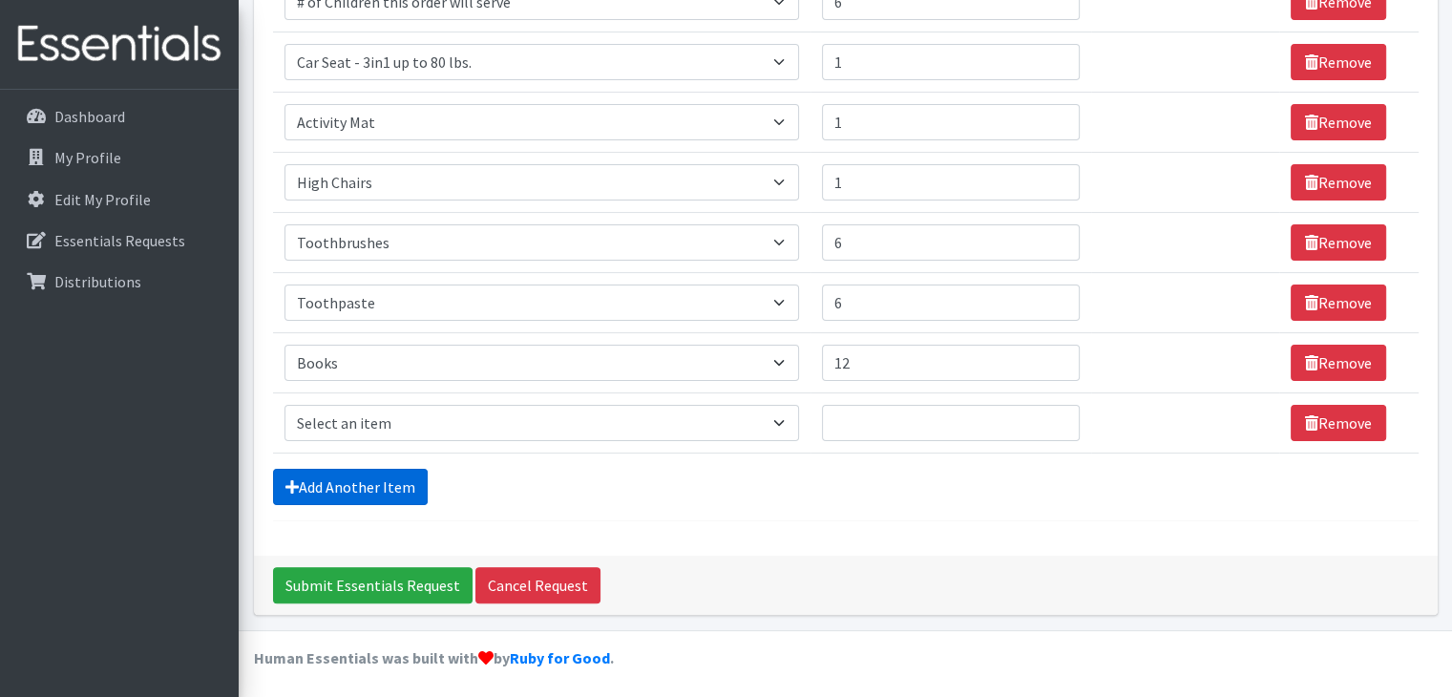
scroll to position [386, 0]
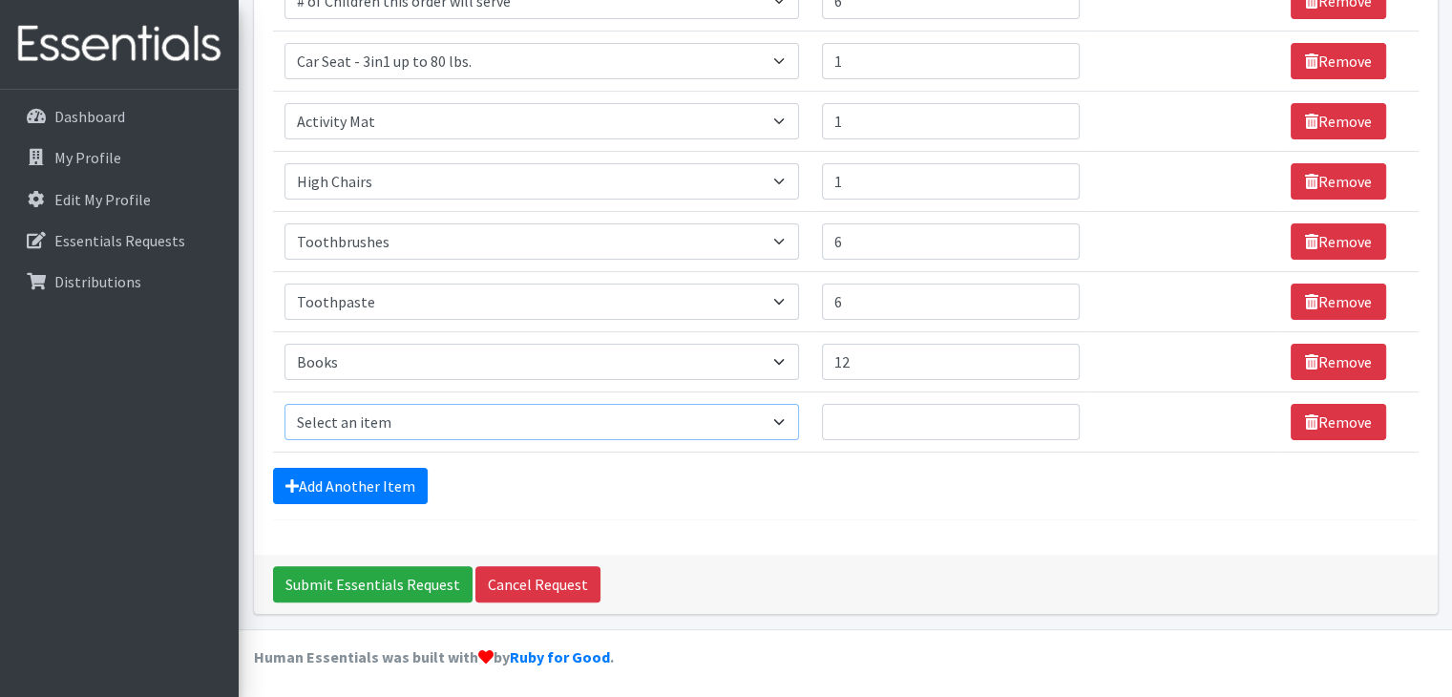
click at [360, 410] on select "Select an item # of Children this order will serve # of Individuals Living in H…" at bounding box center [542, 422] width 515 height 36
